Goal: Task Accomplishment & Management: Use online tool/utility

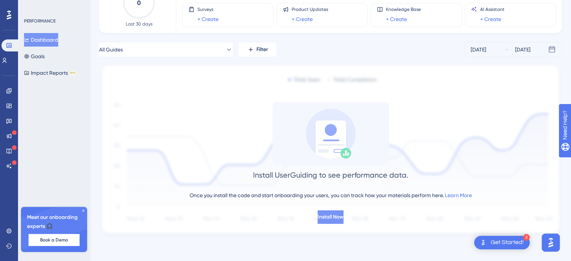
click at [335, 216] on span "Install Now" at bounding box center [330, 216] width 26 height 9
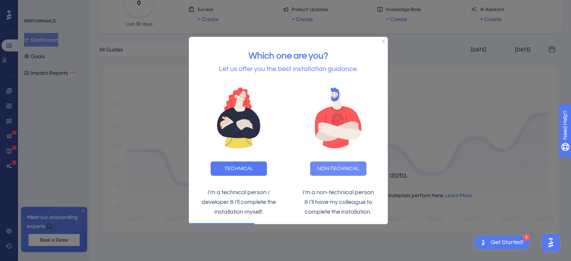
click at [338, 168] on button "NON-TECHNICAL" at bounding box center [338, 168] width 56 height 14
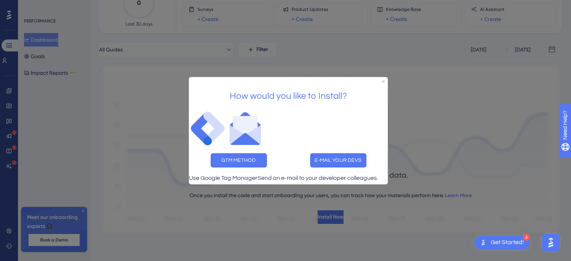
click at [404, 190] on div at bounding box center [285, 130] width 571 height 261
click at [216, 173] on p "Use Google Tag Manager" at bounding box center [223, 178] width 69 height 10
click at [242, 153] on button "GTM METHOD" at bounding box center [238, 160] width 56 height 14
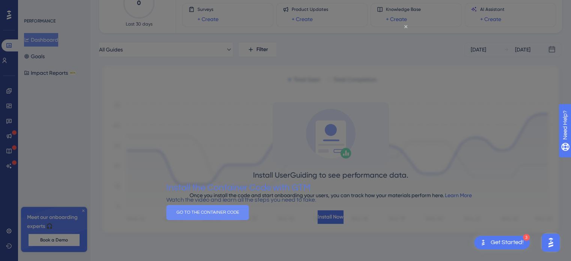
click at [249, 219] on button "GO TO THE CONTAINER CODE" at bounding box center [207, 211] width 83 height 15
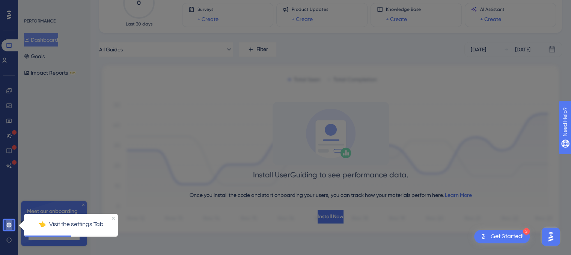
click at [6, 225] on icon at bounding box center [9, 225] width 6 height 6
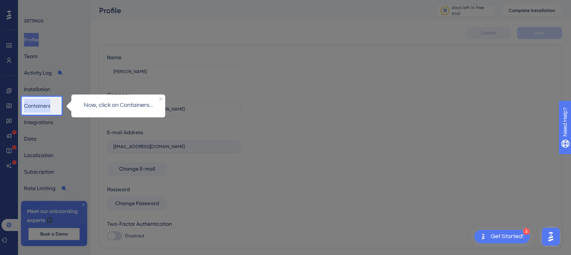
click at [42, 105] on button "Containers" at bounding box center [37, 106] width 26 height 14
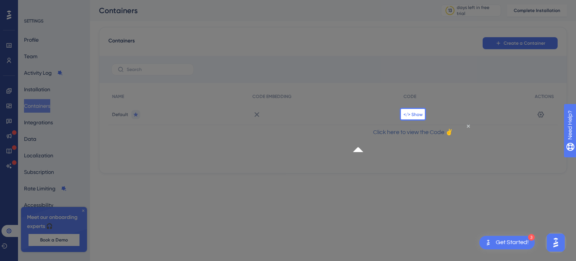
click at [414, 114] on span "</> Show" at bounding box center [413, 114] width 19 height 6
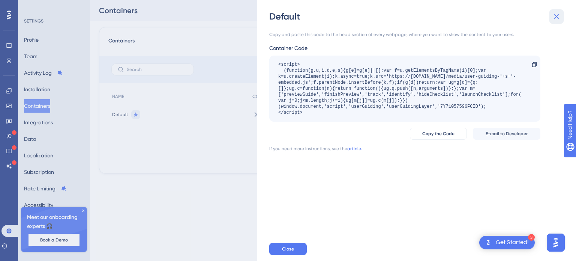
click at [562, 19] on button at bounding box center [556, 16] width 15 height 15
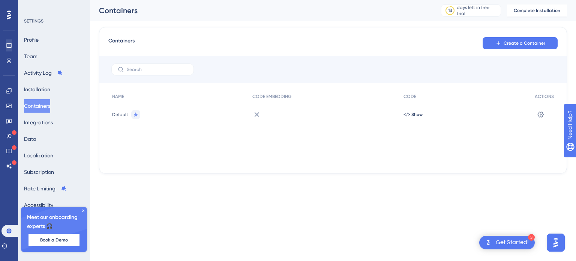
drag, startPoint x: 12, startPoint y: 38, endPoint x: 10, endPoint y: 42, distance: 4.5
click at [0, 0] on div "Performance Users" at bounding box center [0, 0] width 0 height 0
click at [0, 0] on link at bounding box center [0, 0] width 0 height 0
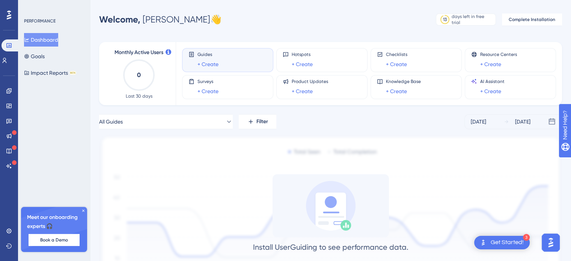
click at [0, 0] on icon at bounding box center [0, 0] width 0 height 0
click at [8, 60] on icon at bounding box center [5, 60] width 6 height 6
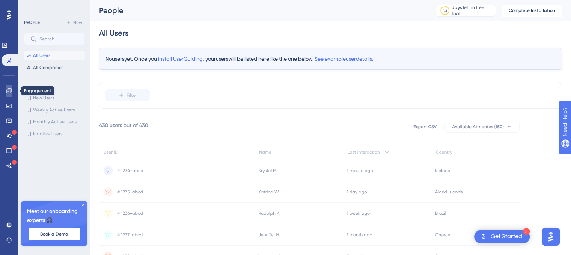
click at [9, 89] on icon at bounding box center [8, 90] width 5 height 5
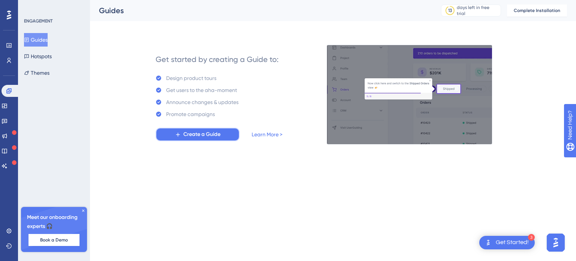
click at [203, 138] on span "Create a Guide" at bounding box center [201, 134] width 37 height 9
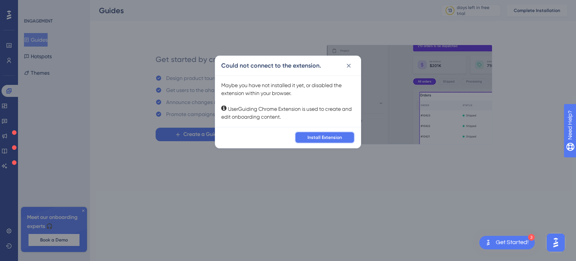
click at [324, 137] on span "Install Extension" at bounding box center [325, 137] width 35 height 6
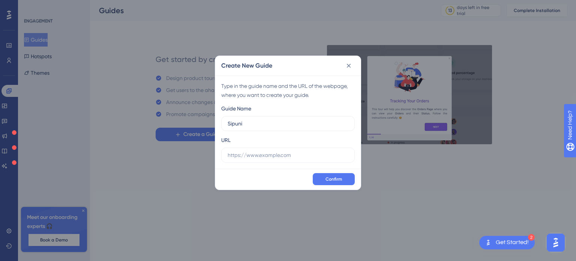
type input "Sipuni"
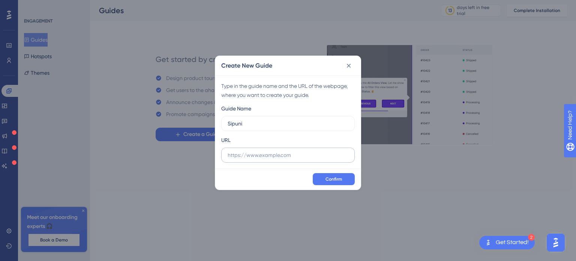
click at [227, 160] on label at bounding box center [288, 154] width 134 height 15
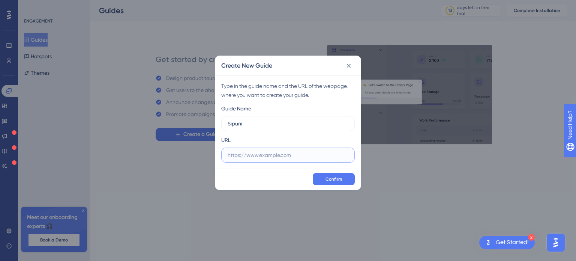
click at [228, 159] on input "text" at bounding box center [288, 155] width 121 height 8
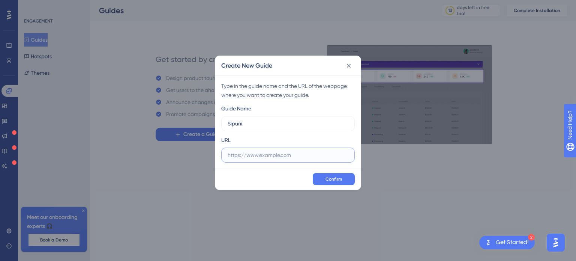
paste input "[URL][DOMAIN_NAME]"
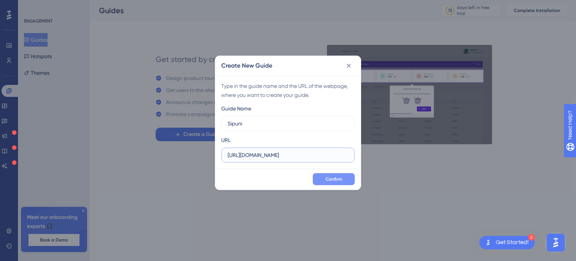
type input "[URL][DOMAIN_NAME]"
click at [329, 176] on span "Confirm" at bounding box center [334, 179] width 17 height 6
